Goal: Navigation & Orientation: Find specific page/section

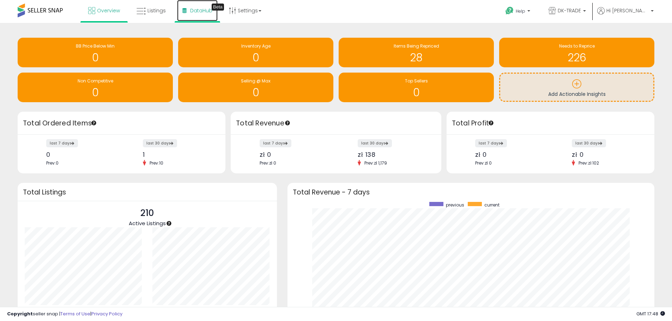
click at [201, 9] on span "DataHub" at bounding box center [201, 10] width 22 height 7
